Goal: Task Accomplishment & Management: Complete application form

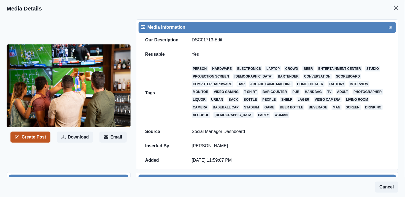
click at [30, 137] on button "Create Post" at bounding box center [30, 136] width 40 height 11
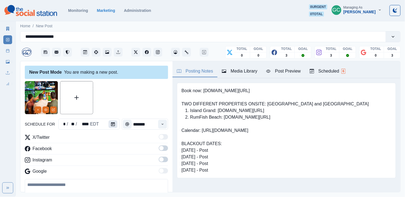
click at [113, 126] on button "Calendar" at bounding box center [112, 124] width 9 height 8
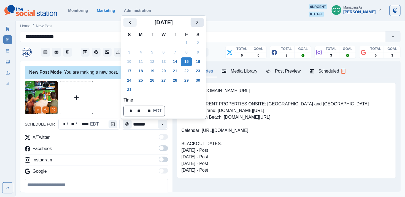
click at [203, 26] on button "Next" at bounding box center [196, 22] width 13 height 9
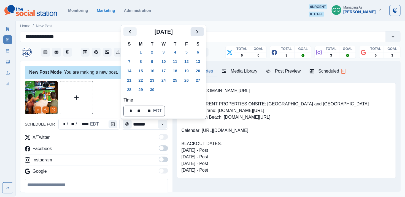
click at [200, 32] on icon "Next" at bounding box center [197, 31] width 7 height 7
click at [139, 62] on button "6" at bounding box center [140, 61] width 11 height 9
click at [160, 124] on icon "Time" at bounding box center [162, 124] width 4 height 4
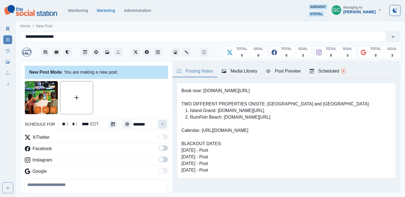
click at [160, 124] on icon "Time" at bounding box center [162, 124] width 4 height 4
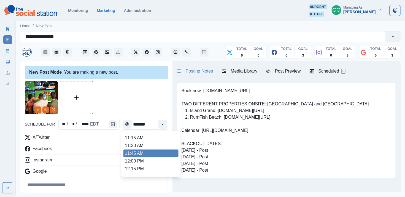
click at [146, 152] on li "11:45 AM" at bounding box center [150, 153] width 55 height 8
click at [170, 155] on li "11:45 AM" at bounding box center [150, 153] width 55 height 8
type input "********"
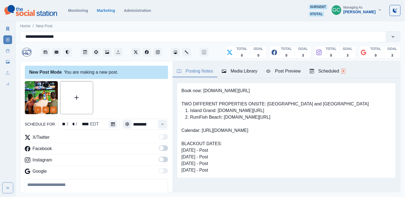
click at [166, 156] on div "X/Twitter Facebook Instagram Google" at bounding box center [96, 155] width 143 height 43
click at [165, 148] on span at bounding box center [163, 148] width 9 height 6
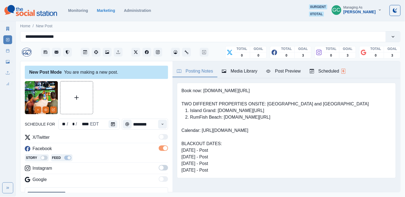
click at [164, 159] on span at bounding box center [163, 168] width 9 height 6
click at [234, 74] on div "Scheduled 6" at bounding box center [327, 71] width 36 height 7
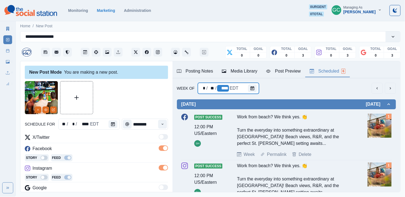
click at [228, 89] on div "****" at bounding box center [223, 88] width 12 height 7
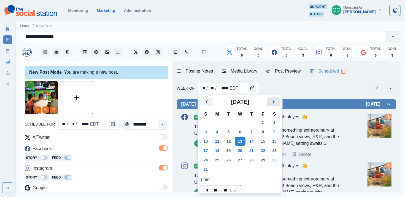
click at [234, 102] on icon "Next" at bounding box center [273, 101] width 7 height 7
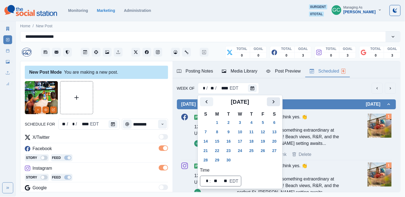
click at [234, 102] on icon "Next" at bounding box center [273, 101] width 7 height 7
click at [217, 132] on button "6" at bounding box center [216, 131] width 11 height 9
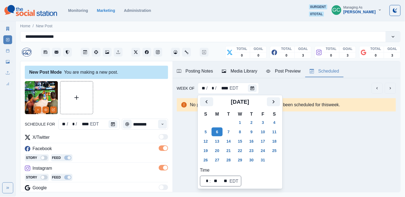
click at [234, 137] on div "Posting Notes Media Library Post Preview Scheduled Book now: www.bit.ly/3RcunTM…" at bounding box center [286, 126] width 228 height 130
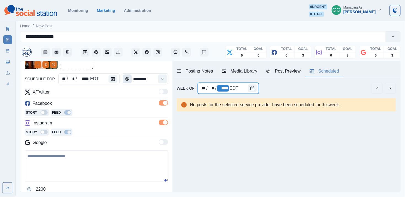
scroll to position [75, 0]
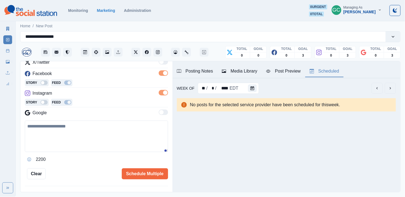
click at [86, 140] on textarea at bounding box center [96, 135] width 143 height 31
paste textarea "**********"
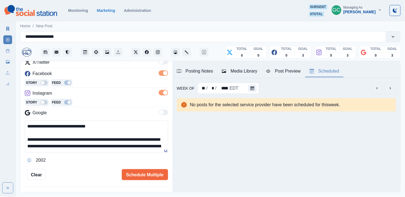
scroll to position [7, 0]
click at [100, 133] on textarea "**********" at bounding box center [96, 136] width 143 height 32
type textarea "**********"
click at [153, 159] on button "Schedule Multiple" at bounding box center [145, 174] width 46 height 11
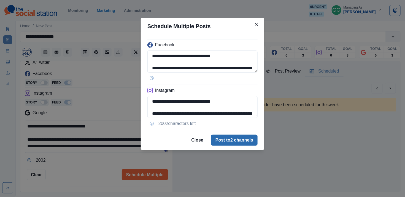
click at [234, 139] on button "Post to 2 channels" at bounding box center [234, 139] width 47 height 11
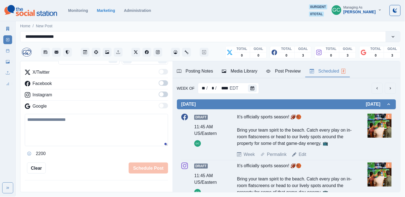
scroll to position [0, 0]
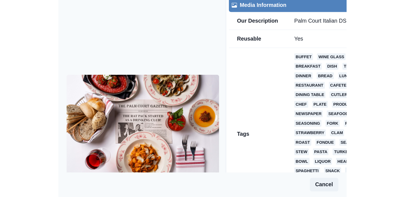
scroll to position [54, 0]
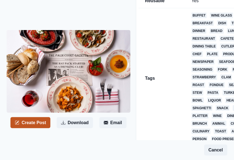
click at [32, 124] on button "Create Post" at bounding box center [30, 122] width 40 height 11
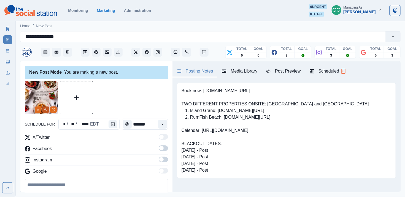
click at [45, 111] on icon "View Media" at bounding box center [45, 109] width 3 height 2
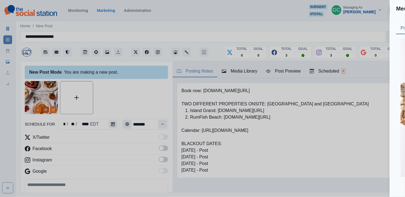
click at [45, 111] on div "Media Details Preview Details Our Description Palm Court Italian DSC02207 copy …" at bounding box center [202, 98] width 405 height 197
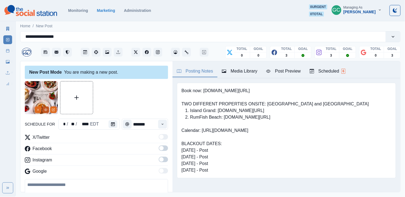
click at [45, 111] on icon "View Media" at bounding box center [45, 109] width 3 height 2
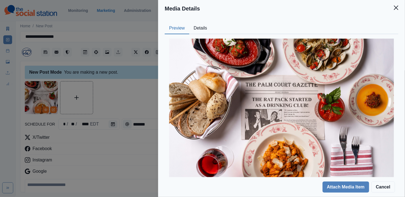
click at [204, 28] on button "Details" at bounding box center [200, 29] width 22 height 12
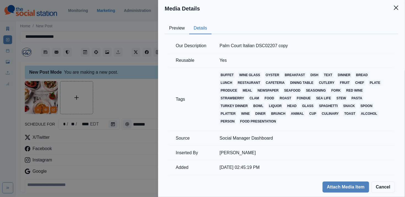
click at [175, 31] on button "Preview" at bounding box center [177, 29] width 24 height 12
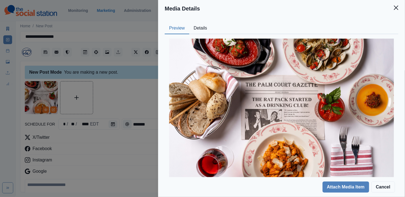
click at [110, 100] on div "Media Details Preview Details Our Description Palm Court Italian DSC02207 copy …" at bounding box center [202, 98] width 405 height 197
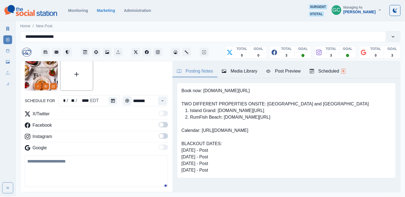
scroll to position [28, 0]
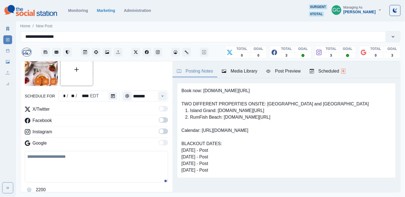
click at [164, 128] on div "X/Twitter Facebook Instagram Google" at bounding box center [96, 127] width 143 height 43
click at [163, 120] on span at bounding box center [161, 120] width 4 height 4
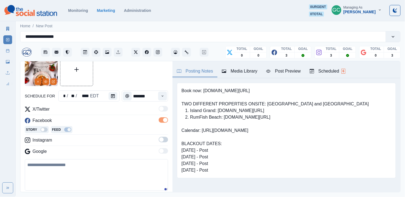
click at [163, 140] on span at bounding box center [161, 139] width 4 height 4
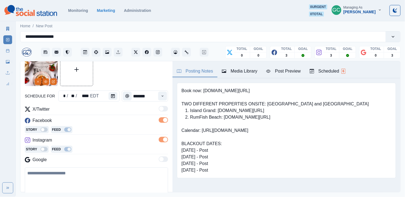
click at [234, 71] on div "Scheduled 6" at bounding box center [327, 71] width 36 height 7
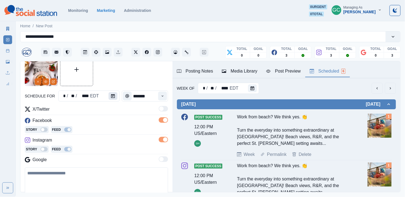
click at [111, 99] on button "Calendar" at bounding box center [112, 96] width 9 height 8
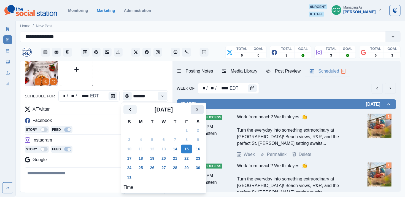
click at [200, 109] on icon "Next" at bounding box center [197, 109] width 7 height 7
click at [142, 136] on button "6" at bounding box center [140, 139] width 11 height 9
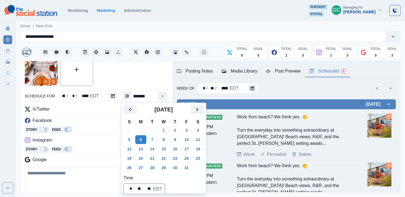
click at [89, 159] on div "Google" at bounding box center [96, 160] width 143 height 9
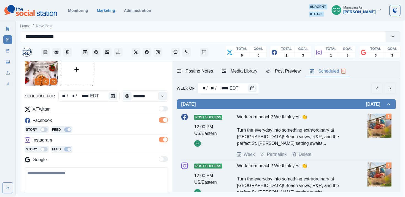
click at [85, 159] on textarea at bounding box center [96, 182] width 143 height 31
paste textarea "**********"
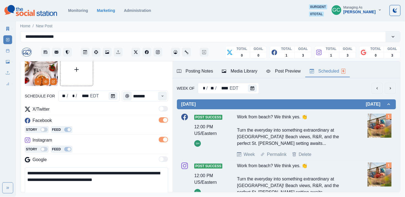
click at [131, 159] on textarea "**********" at bounding box center [96, 183] width 143 height 32
drag, startPoint x: 135, startPoint y: 174, endPoint x: 133, endPoint y: 157, distance: 17.2
click at [133, 157] on div "**********" at bounding box center [96, 158] width 143 height 105
click at [146, 159] on textarea "**********" at bounding box center [96, 183] width 143 height 32
paste textarea "**********"
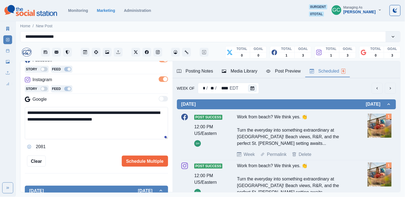
scroll to position [90, 0]
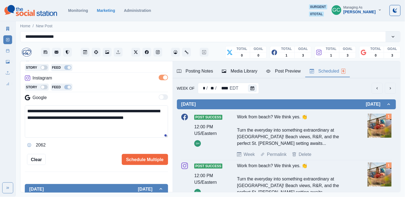
drag, startPoint x: 130, startPoint y: 120, endPoint x: 174, endPoint y: 120, distance: 43.8
click at [174, 120] on div "**********" at bounding box center [210, 126] width 380 height 131
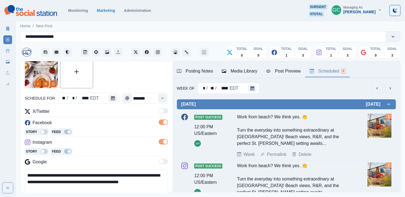
scroll to position [25, 0]
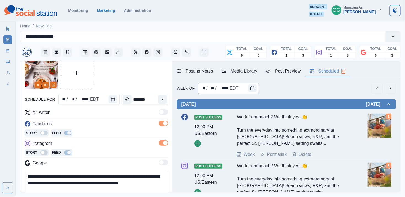
type textarea "**********"
click at [234, 92] on div "* / ** / **** EDT" at bounding box center [228, 88] width 61 height 11
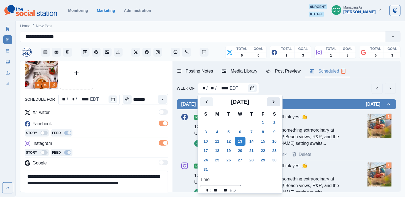
click at [234, 102] on icon "Next" at bounding box center [273, 101] width 7 height 7
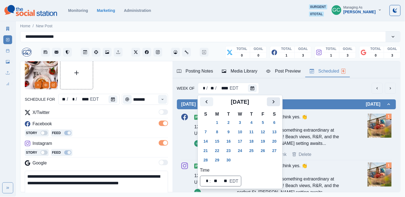
click at [234, 102] on icon "Next" at bounding box center [273, 101] width 7 height 7
click at [217, 133] on button "6" at bounding box center [216, 131] width 11 height 9
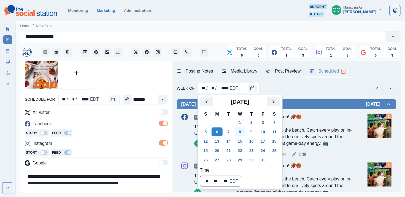
click at [234, 129] on button "8" at bounding box center [240, 131] width 11 height 9
click at [110, 136] on div "Story Feed" at bounding box center [96, 133] width 143 height 8
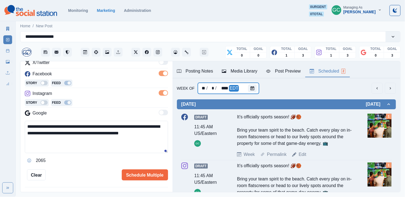
scroll to position [79, 0]
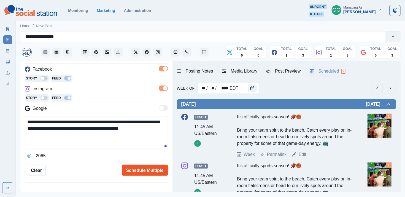
click at [137, 159] on button "Schedule Multiple" at bounding box center [145, 169] width 46 height 11
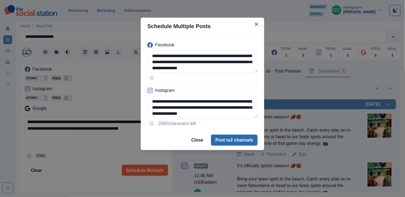
click at [226, 137] on button "Post to 2 channels" at bounding box center [234, 139] width 47 height 11
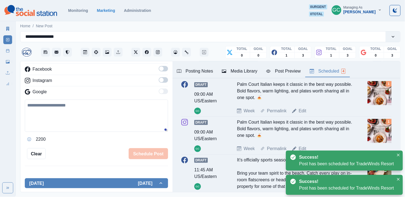
scroll to position [14, 0]
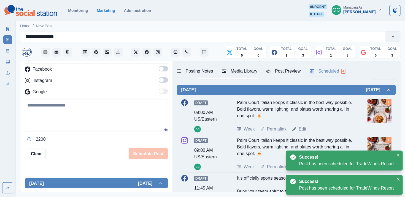
click at [234, 129] on link "Edit" at bounding box center [302, 129] width 8 height 7
type textarea "**********"
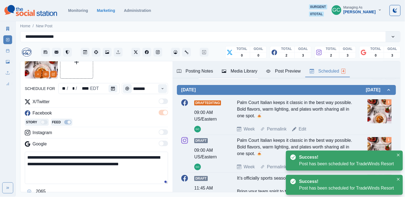
scroll to position [24, 0]
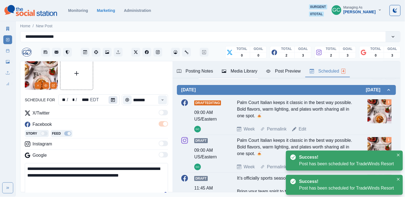
click at [114, 102] on button "Calendar" at bounding box center [112, 100] width 9 height 8
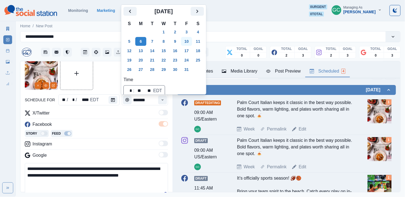
click at [192, 41] on button "10" at bounding box center [186, 41] width 11 height 9
click at [162, 101] on icon "Time" at bounding box center [162, 100] width 4 height 4
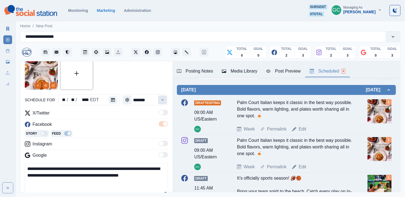
click at [162, 101] on icon "Time" at bounding box center [162, 100] width 4 height 4
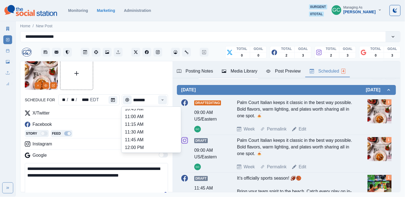
scroll to position [88, 0]
click at [156, 132] on li "11:30 AM" at bounding box center [151, 132] width 55 height 8
type input "********"
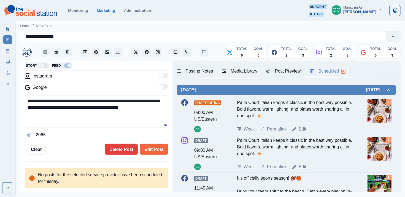
click at [155, 139] on div "**********" at bounding box center [96, 71] width 143 height 165
click at [154, 150] on button "Edit Post" at bounding box center [154, 148] width 28 height 11
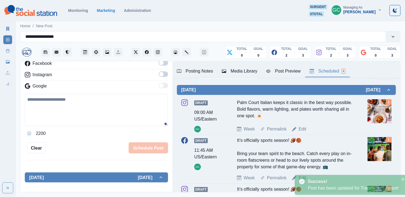
scroll to position [65, 0]
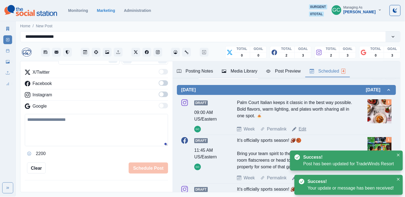
click at [234, 132] on link "Edit" at bounding box center [302, 129] width 8 height 7
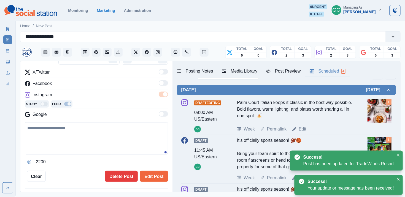
type input "*******"
type textarea "**********"
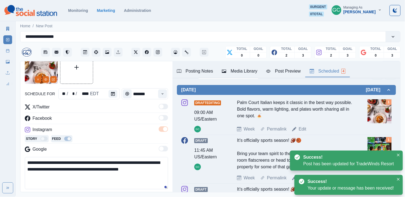
scroll to position [28, 0]
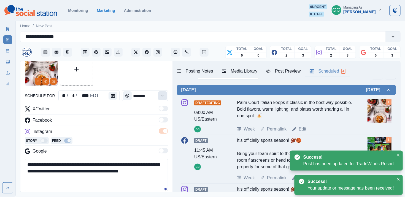
click at [166, 91] on button "Time" at bounding box center [162, 95] width 9 height 9
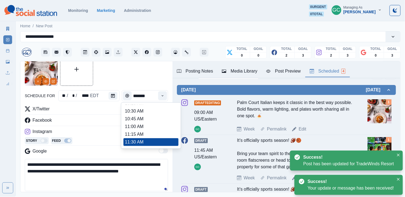
scroll to position [76, 0]
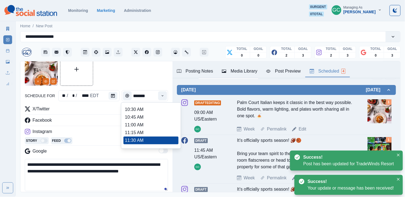
type input "********"
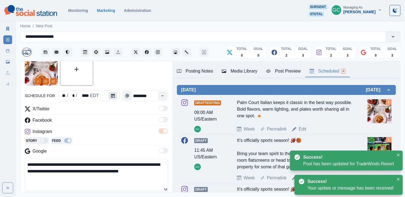
click at [110, 98] on button "Calendar" at bounding box center [112, 96] width 9 height 8
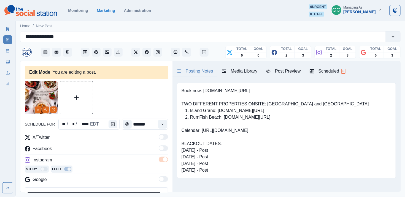
click at [329, 68] on div "Scheduled 6" at bounding box center [327, 71] width 36 height 7
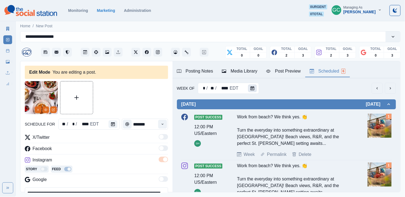
click at [253, 89] on icon "Calendar" at bounding box center [252, 88] width 4 height 4
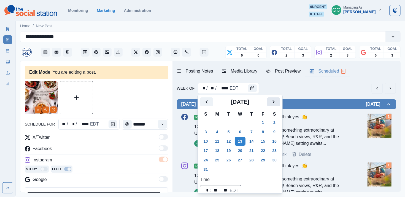
click at [277, 104] on icon "Next" at bounding box center [273, 101] width 7 height 7
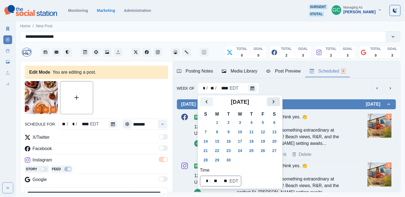
click at [277, 102] on icon "Next" at bounding box center [273, 101] width 7 height 7
click at [228, 133] on button "7" at bounding box center [228, 131] width 11 height 9
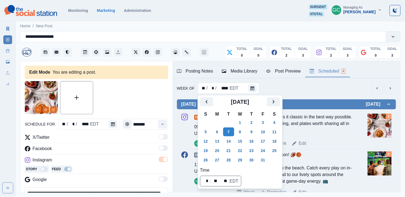
click at [337, 140] on div "Draft Editing 09:00 AM US/Eastern GC Palm Court Italian keeps it classic in the…" at bounding box center [286, 129] width 210 height 33
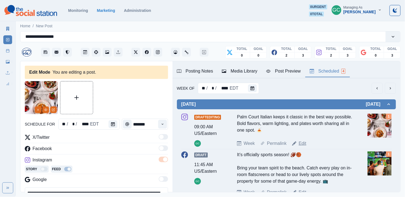
click at [302, 143] on link "Edit" at bounding box center [302, 143] width 8 height 7
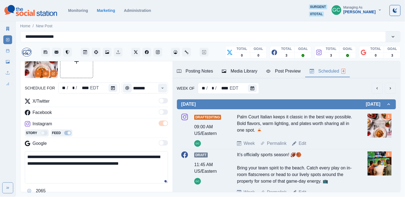
scroll to position [44, 0]
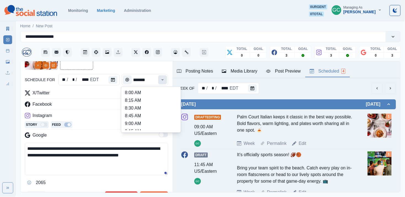
click at [163, 82] on button "Time" at bounding box center [162, 79] width 9 height 9
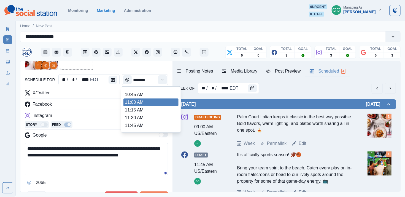
scroll to position [83, 0]
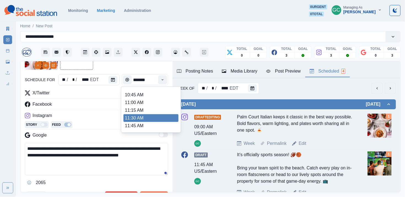
click at [140, 118] on li "11:30 AM" at bounding box center [150, 118] width 55 height 8
type input "********"
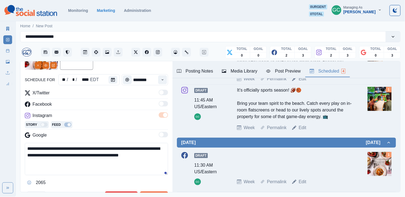
scroll to position [111, 0]
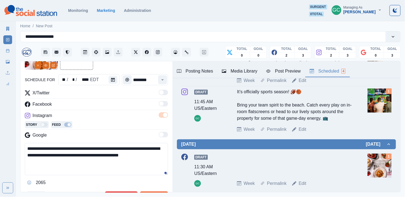
click at [81, 163] on textarea "**********" at bounding box center [96, 159] width 143 height 32
click at [116, 80] on button "Calendar" at bounding box center [112, 80] width 9 height 8
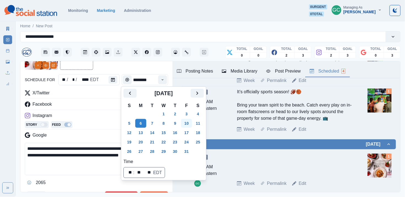
click at [192, 122] on button "10" at bounding box center [186, 123] width 11 height 9
click at [88, 110] on hr at bounding box center [96, 110] width 143 height 0
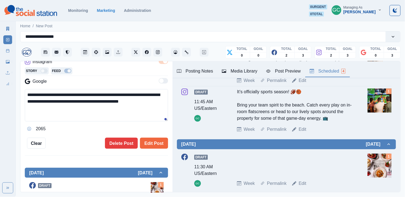
scroll to position [107, 0]
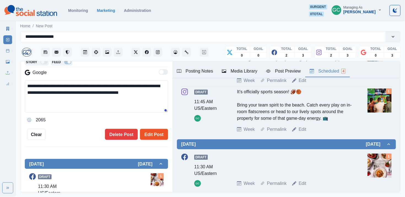
click at [158, 137] on button "Edit Post" at bounding box center [154, 134] width 28 height 11
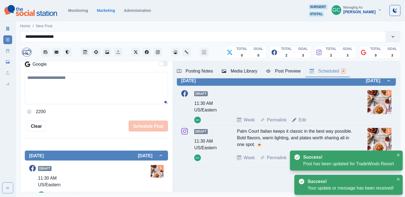
scroll to position [135, 0]
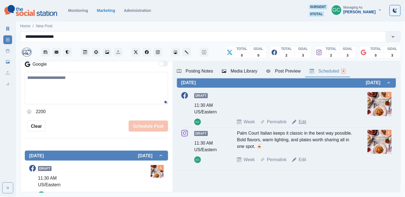
click at [302, 125] on link "Edit" at bounding box center [302, 121] width 8 height 7
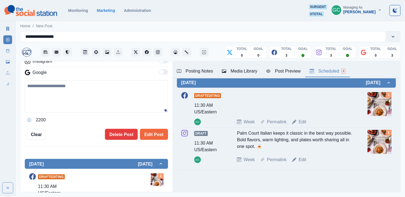
click at [94, 104] on textarea at bounding box center [96, 96] width 143 height 32
paste textarea "**********"
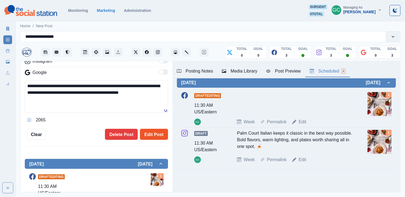
type textarea "**********"
click at [156, 137] on button "Edit Post" at bounding box center [154, 134] width 28 height 11
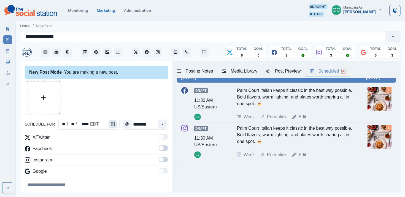
click at [115, 123] on button "Calendar" at bounding box center [112, 124] width 9 height 8
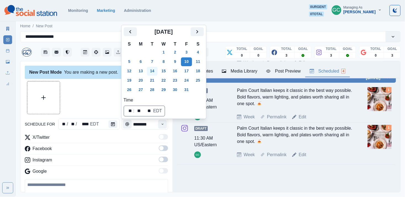
click at [152, 70] on button "14" at bounding box center [152, 71] width 11 height 9
click at [160, 122] on button "Time" at bounding box center [162, 123] width 9 height 9
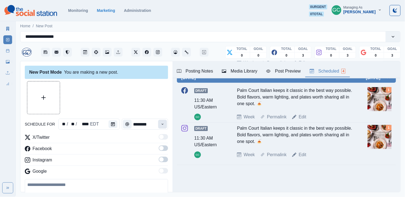
click at [160, 122] on button "Time" at bounding box center [162, 123] width 9 height 9
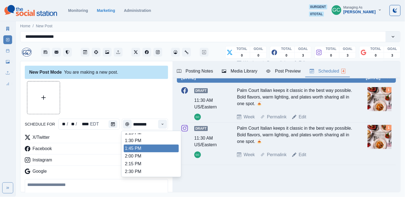
scroll to position [166, 0]
click at [156, 149] on li "1:45 PM" at bounding box center [151, 149] width 55 height 8
type input "*******"
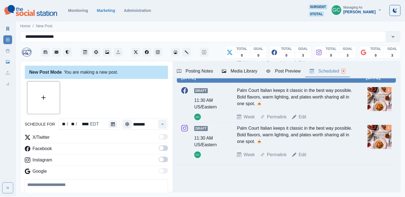
click at [166, 159] on span at bounding box center [163, 159] width 9 height 6
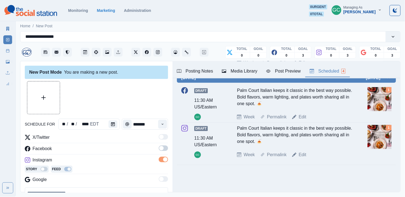
click at [164, 151] on span at bounding box center [163, 148] width 9 height 6
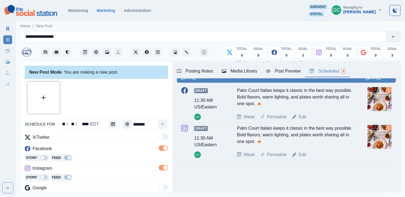
click at [243, 70] on div "Media Library" at bounding box center [240, 71] width 36 height 7
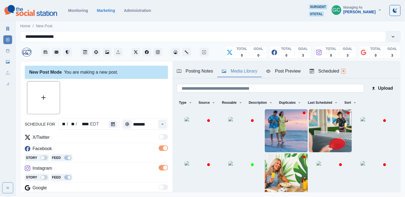
scroll to position [0, 0]
click at [221, 89] on input at bounding box center [270, 88] width 187 height 9
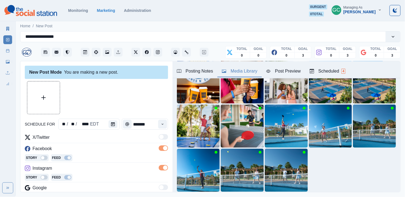
scroll to position [52, 0]
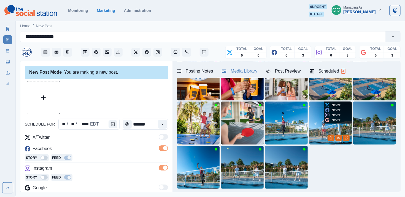
type input "******"
click at [320, 122] on img at bounding box center [330, 122] width 43 height 43
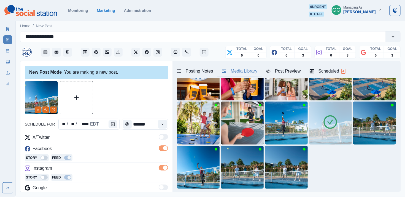
click at [331, 129] on icon at bounding box center [329, 121] width 15 height 15
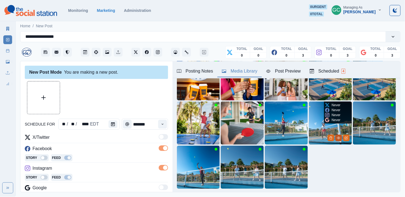
click at [338, 137] on circle "View Media" at bounding box center [338, 137] width 1 height 1
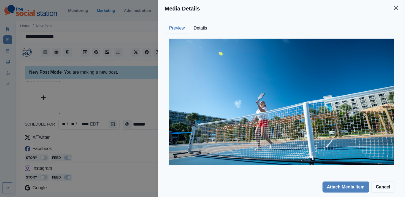
click at [203, 28] on button "Details" at bounding box center [200, 29] width 22 height 12
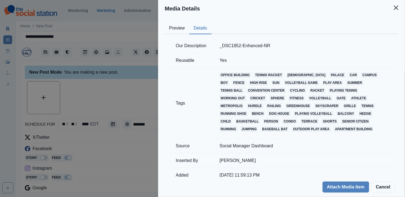
click at [121, 124] on div "Media Details Preview Details Our Description _DSC1852-Enhanced-NR Reusable Yes…" at bounding box center [202, 98] width 405 height 197
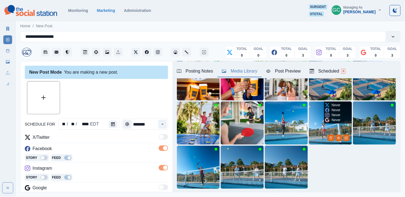
click at [319, 130] on img at bounding box center [330, 122] width 43 height 43
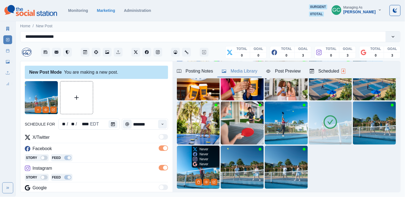
click at [188, 171] on img at bounding box center [198, 166] width 43 height 43
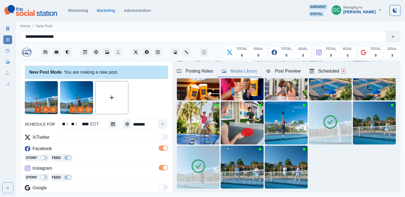
click at [38, 111] on icon "Remove" at bounding box center [37, 109] width 3 height 3
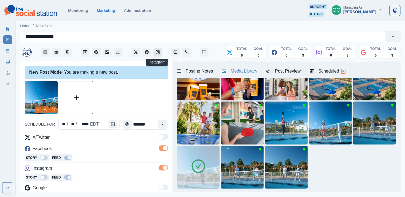
click at [159, 54] on button "Instagram" at bounding box center [157, 52] width 9 height 9
click at [48, 109] on button "View Media" at bounding box center [45, 109] width 7 height 7
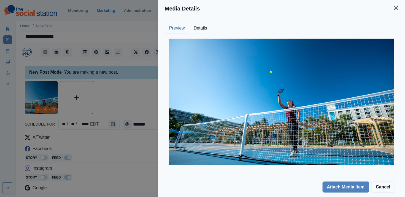
click at [116, 125] on div "Media Details Preview Details Our Description _DSC1792-Enhanced-NR Reusable Yes…" at bounding box center [202, 98] width 405 height 197
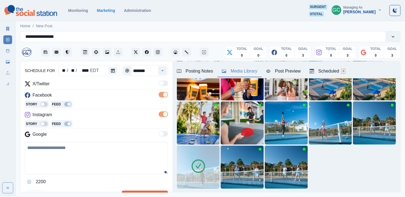
scroll to position [73, 0]
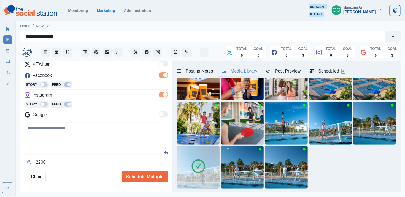
click at [95, 148] on textarea at bounding box center [96, 138] width 143 height 32
paste textarea "**********"
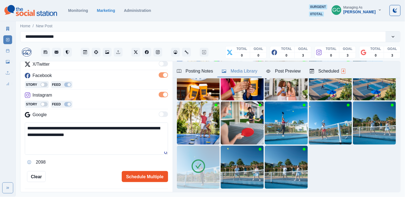
type textarea "**********"
click at [145, 175] on button "Schedule Multiple" at bounding box center [145, 176] width 46 height 11
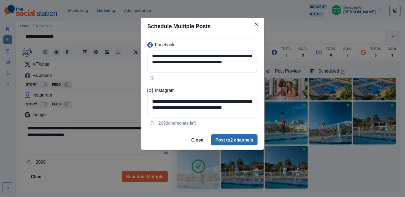
click at [241, 142] on button "Post to 2 channels" at bounding box center [234, 139] width 47 height 11
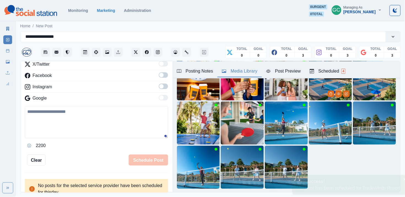
scroll to position [65, 0]
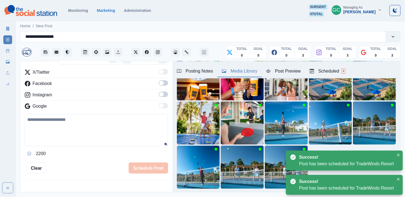
click at [336, 72] on div "Scheduled 4" at bounding box center [327, 71] width 36 height 7
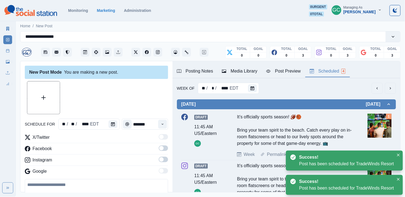
scroll to position [0, 0]
click at [257, 89] on div at bounding box center [253, 88] width 11 height 11
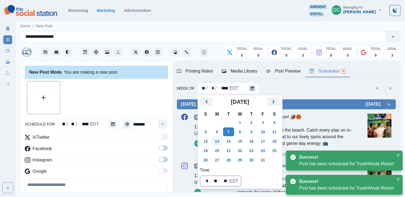
click at [222, 137] on button "13" at bounding box center [216, 141] width 11 height 9
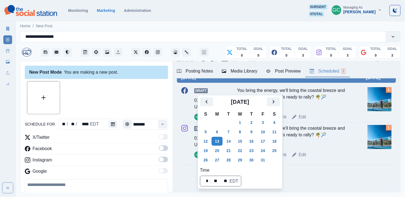
scroll to position [29, 0]
click at [93, 125] on div "EDT" at bounding box center [94, 124] width 10 height 7
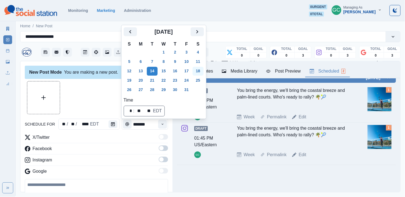
click at [201, 69] on button "18" at bounding box center [197, 71] width 11 height 9
click at [162, 126] on icon "Time" at bounding box center [162, 124] width 4 height 4
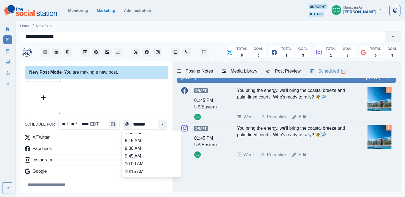
scroll to position [83, 0]
click at [159, 157] on li "11:15 AM" at bounding box center [151, 154] width 55 height 8
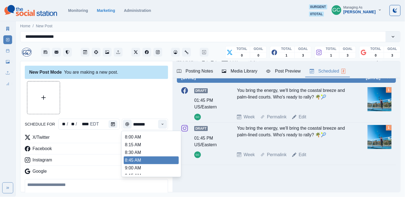
type input "********"
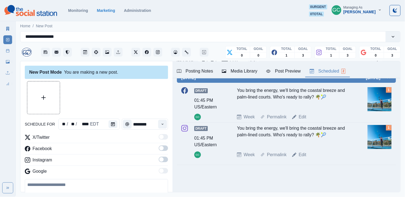
click at [162, 161] on span at bounding box center [161, 159] width 4 height 4
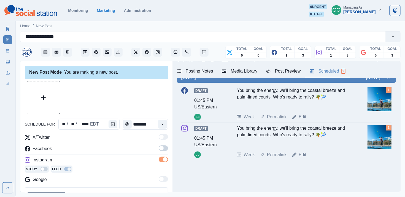
click at [163, 146] on span at bounding box center [163, 148] width 9 height 6
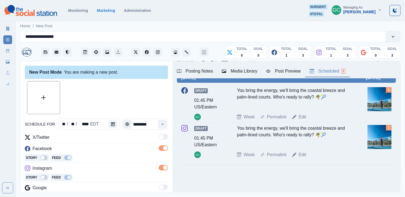
click at [135, 159] on div "Story Feed" at bounding box center [96, 158] width 143 height 8
click at [242, 73] on div "Media Library" at bounding box center [240, 71] width 36 height 7
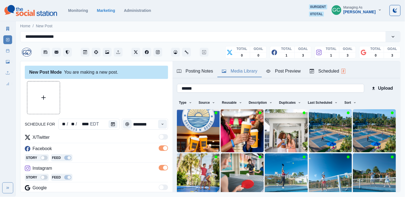
click at [228, 89] on input "******" at bounding box center [270, 88] width 187 height 9
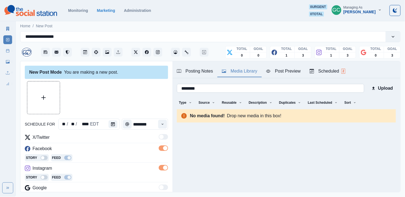
click at [222, 87] on input "********" at bounding box center [270, 88] width 187 height 9
type input "*"
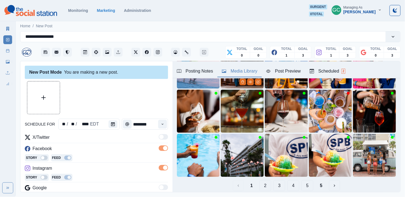
scroll to position [72, 0]
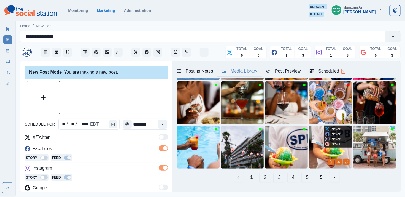
type input "****"
click at [340, 149] on img at bounding box center [330, 146] width 43 height 43
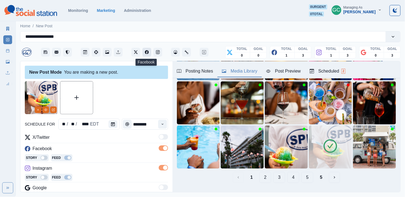
click at [146, 52] on icon "Facebook" at bounding box center [147, 52] width 4 height 4
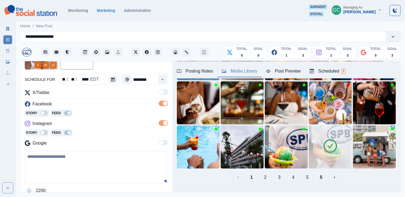
click at [62, 163] on textarea at bounding box center [96, 167] width 143 height 32
paste textarea "**********"
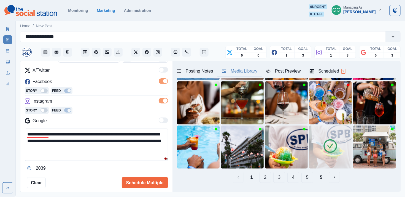
scroll to position [74, 0]
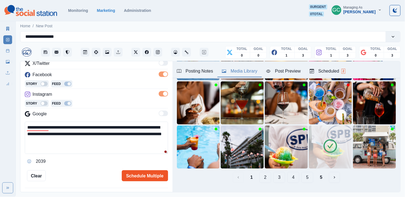
type textarea "**********"
click at [135, 179] on button "Schedule Multiple" at bounding box center [145, 175] width 46 height 11
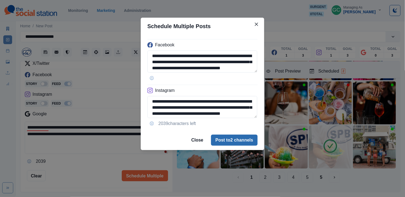
click at [221, 137] on button "Post to 2 channels" at bounding box center [234, 139] width 47 height 11
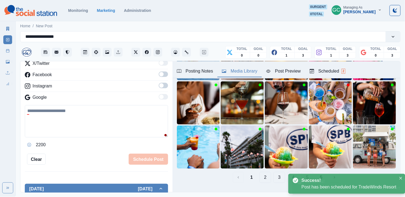
scroll to position [65, 0]
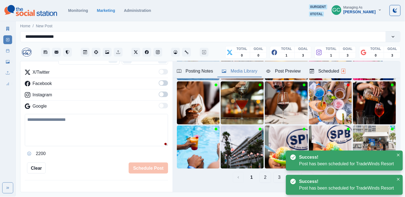
click at [337, 67] on button "Scheduled 4" at bounding box center [327, 72] width 45 height 12
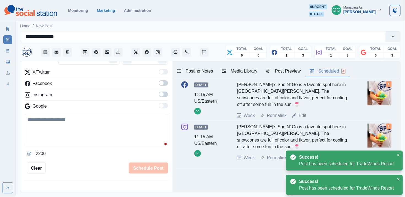
scroll to position [123, 0]
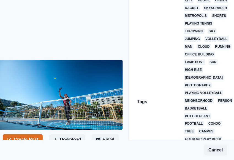
scroll to position [77, 0]
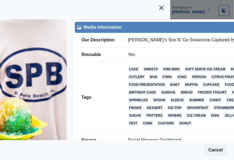
scroll to position [0, 87]
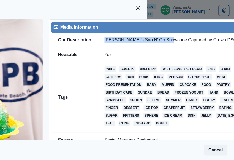
drag, startPoint x: 170, startPoint y: 40, endPoint x: 103, endPoint y: 40, distance: 67.2
click at [103, 40] on td "[PERSON_NAME]'s Sno N' Go Snowcone Captured by Crown DSC00471" at bounding box center [177, 40] width 158 height 15
copy td "[PERSON_NAME]'s Sno N' Go Snowcone"
